Goal: Check status

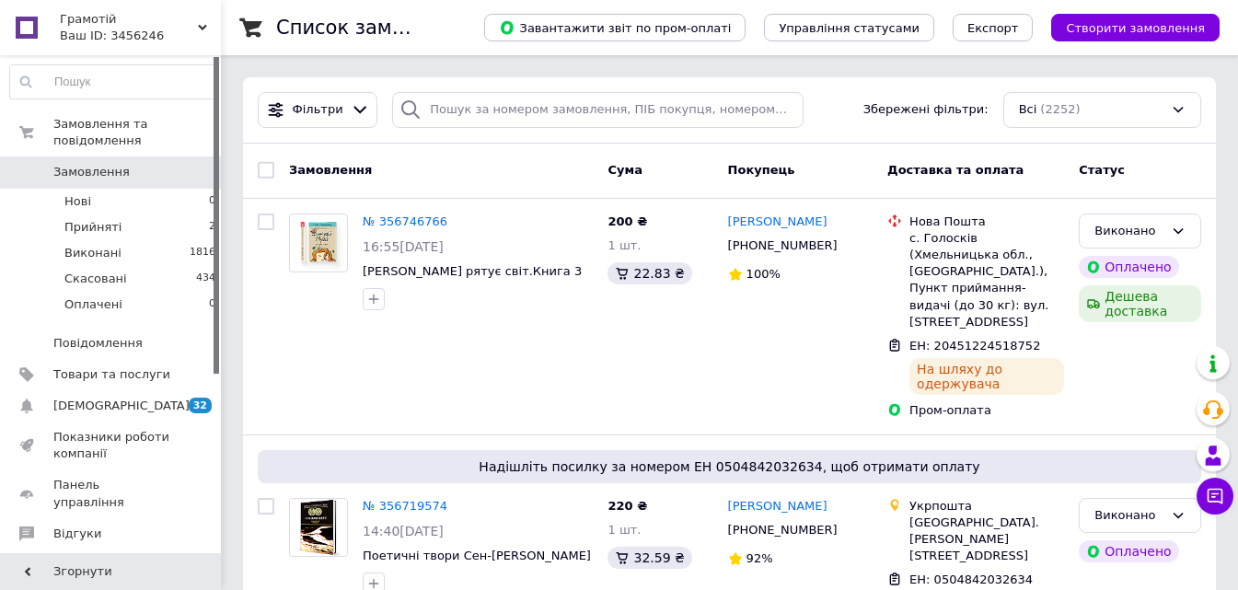
click at [96, 164] on span "Замовлення" at bounding box center [91, 172] width 76 height 17
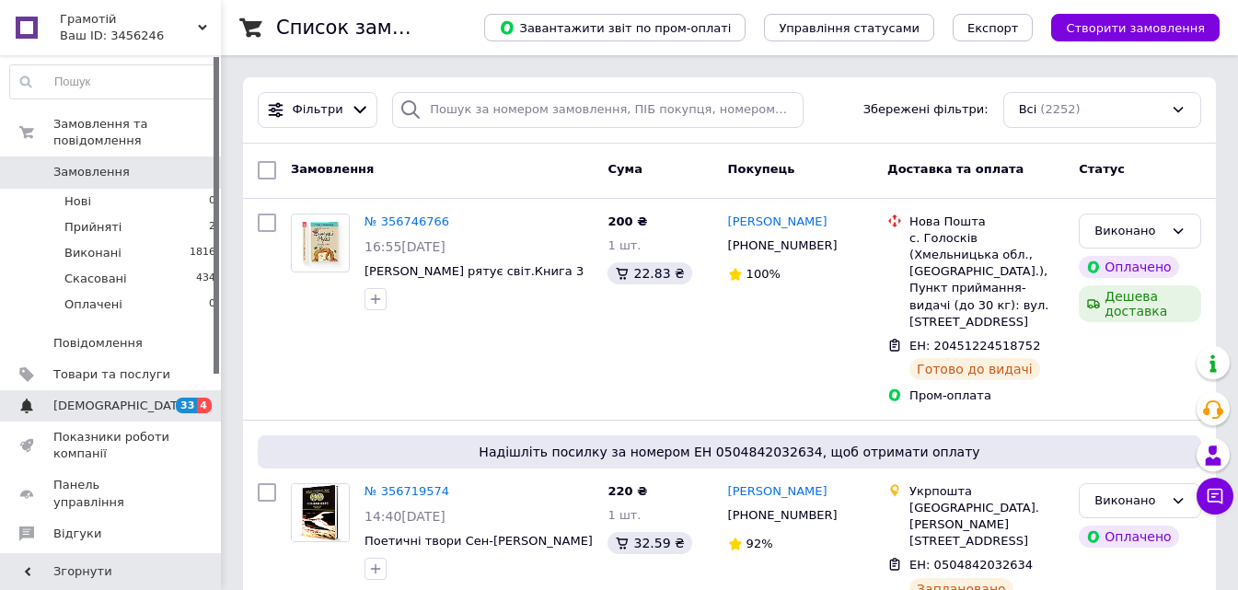
click at [111, 398] on span "[DEMOGRAPHIC_DATA]" at bounding box center [121, 406] width 136 height 17
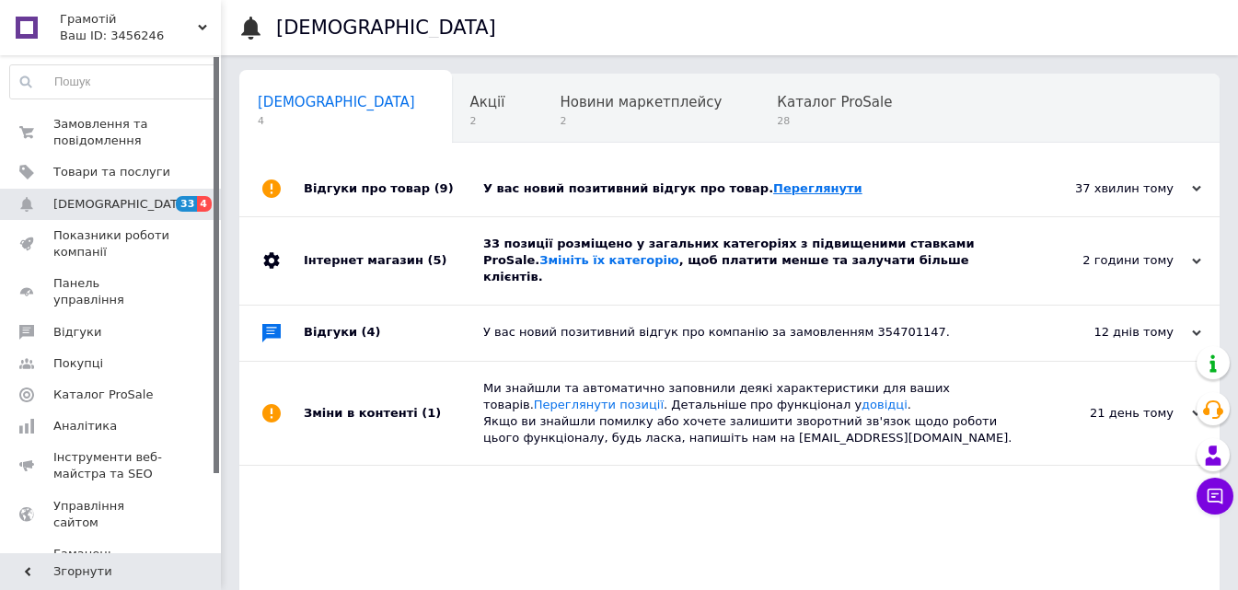
click at [782, 191] on link "Переглянути" at bounding box center [817, 188] width 89 height 14
